Goal: Task Accomplishment & Management: Use online tool/utility

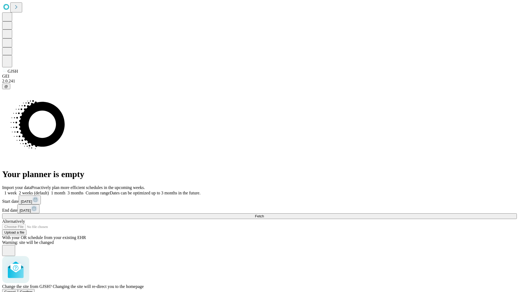
click at [33, 290] on span "Confirm" at bounding box center [26, 292] width 13 height 4
click at [49, 191] on label "2 weeks (default)" at bounding box center [33, 193] width 32 height 5
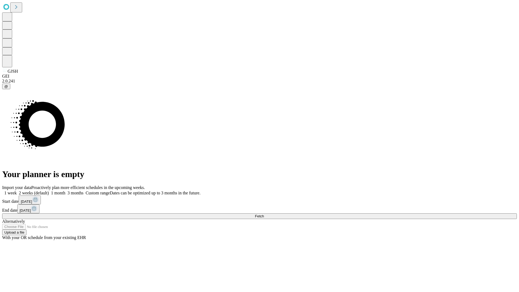
click at [264, 214] on span "Fetch" at bounding box center [259, 216] width 9 height 4
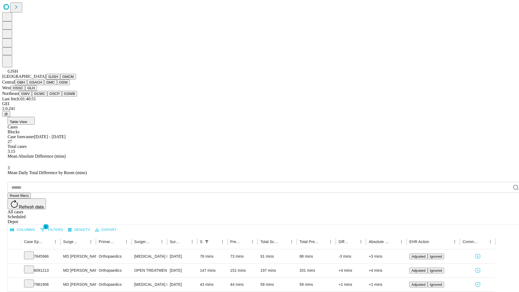
click at [60, 80] on button "GMCM" at bounding box center [68, 77] width 16 height 6
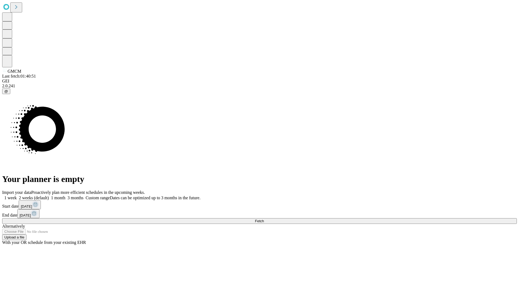
click at [49, 196] on label "2 weeks (default)" at bounding box center [33, 198] width 32 height 5
click at [264, 219] on span "Fetch" at bounding box center [259, 221] width 9 height 4
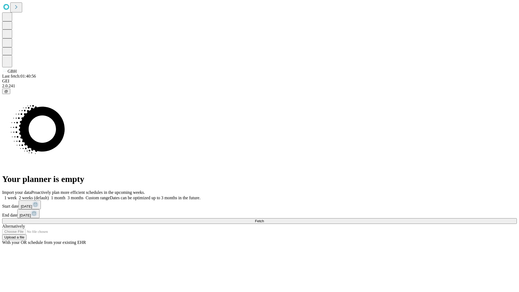
click at [49, 196] on label "2 weeks (default)" at bounding box center [33, 198] width 32 height 5
click at [264, 219] on span "Fetch" at bounding box center [259, 221] width 9 height 4
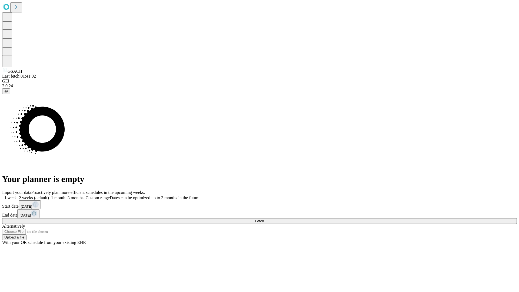
click at [264, 219] on span "Fetch" at bounding box center [259, 221] width 9 height 4
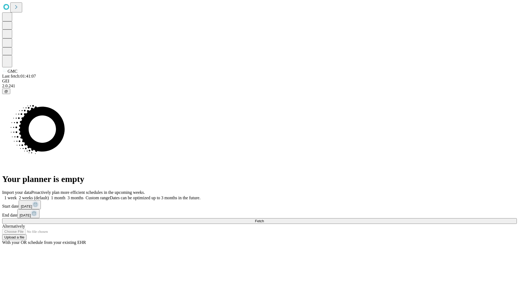
click at [49, 196] on label "2 weeks (default)" at bounding box center [33, 198] width 32 height 5
click at [264, 219] on span "Fetch" at bounding box center [259, 221] width 9 height 4
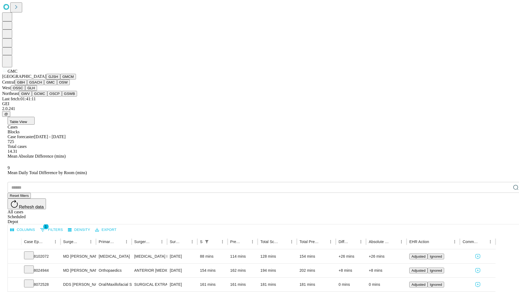
click at [57, 85] on button "OSW" at bounding box center [63, 83] width 13 height 6
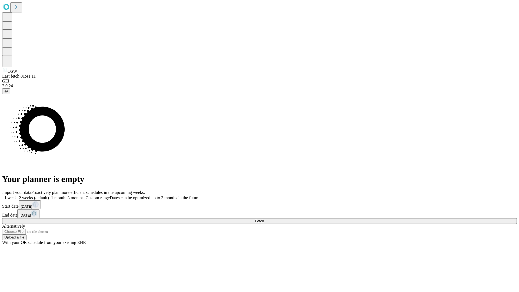
click at [49, 196] on label "2 weeks (default)" at bounding box center [33, 198] width 32 height 5
click at [264, 219] on span "Fetch" at bounding box center [259, 221] width 9 height 4
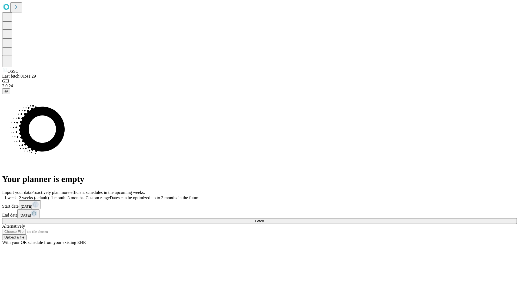
click at [49, 196] on label "2 weeks (default)" at bounding box center [33, 198] width 32 height 5
click at [264, 219] on span "Fetch" at bounding box center [259, 221] width 9 height 4
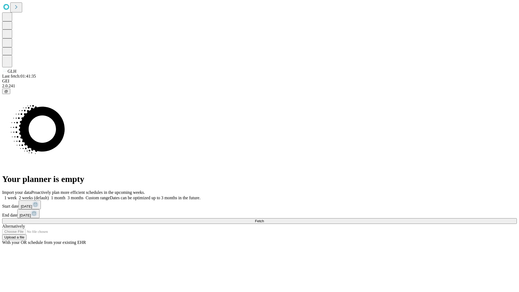
click at [49, 196] on label "2 weeks (default)" at bounding box center [33, 198] width 32 height 5
click at [264, 219] on span "Fetch" at bounding box center [259, 221] width 9 height 4
click at [49, 196] on label "2 weeks (default)" at bounding box center [33, 198] width 32 height 5
click at [264, 219] on span "Fetch" at bounding box center [259, 221] width 9 height 4
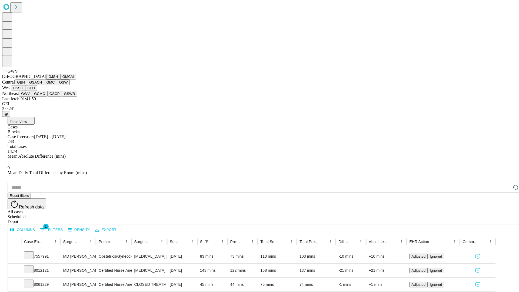
click at [42, 97] on button "GCMC" at bounding box center [39, 94] width 15 height 6
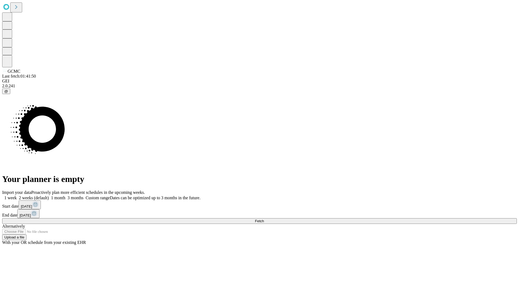
click at [49, 196] on label "2 weeks (default)" at bounding box center [33, 198] width 32 height 5
click at [264, 219] on span "Fetch" at bounding box center [259, 221] width 9 height 4
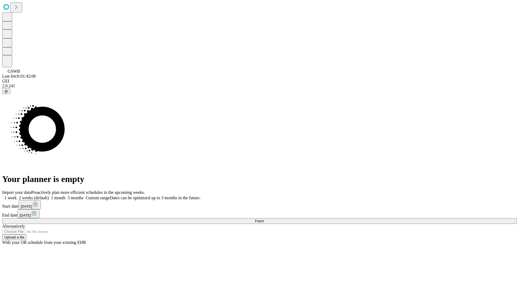
click at [264, 219] on span "Fetch" at bounding box center [259, 221] width 9 height 4
